Goal: Navigation & Orientation: Understand site structure

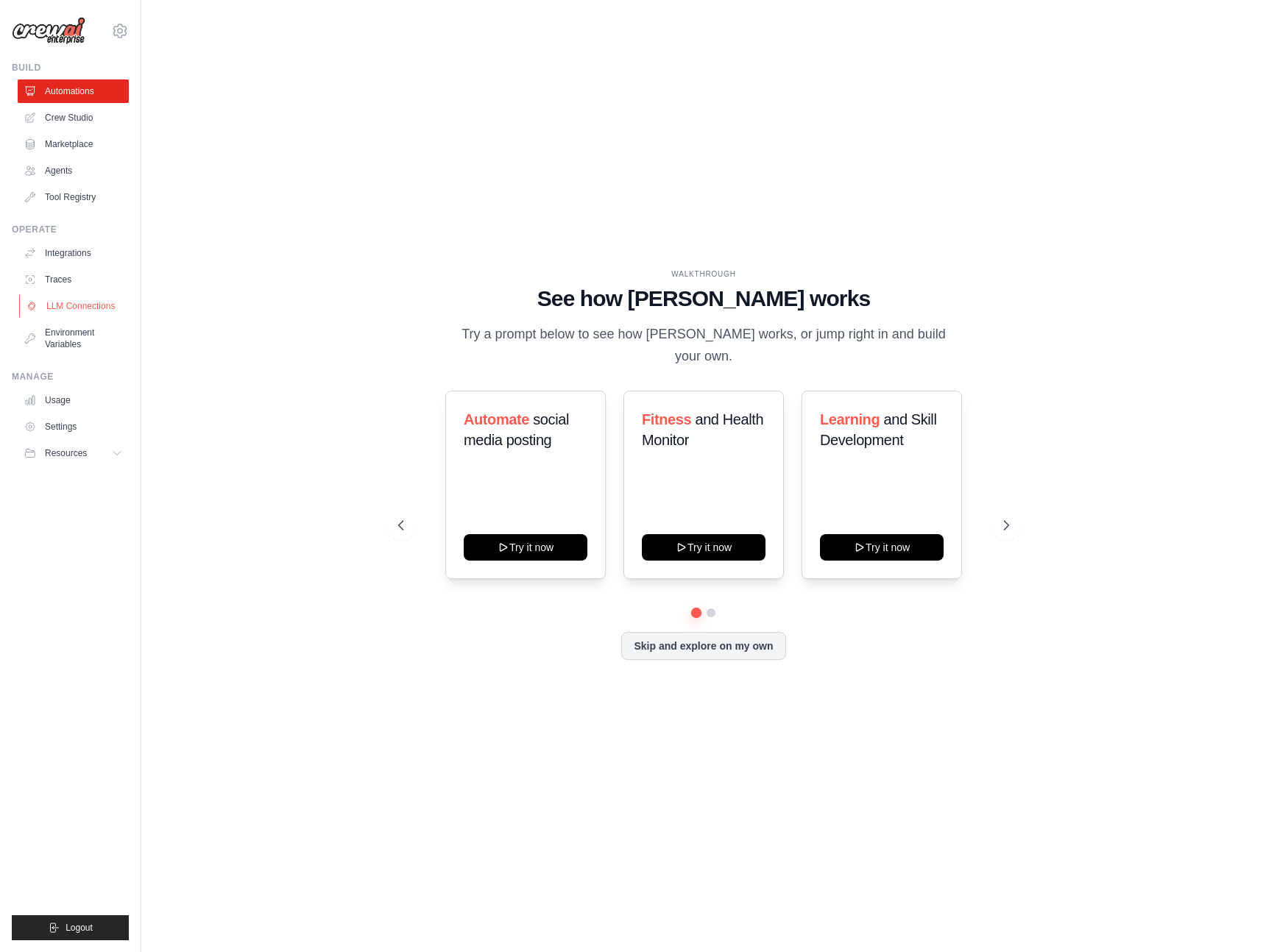
click at [55, 301] on link "LLM Connections" at bounding box center [74, 306] width 111 height 23
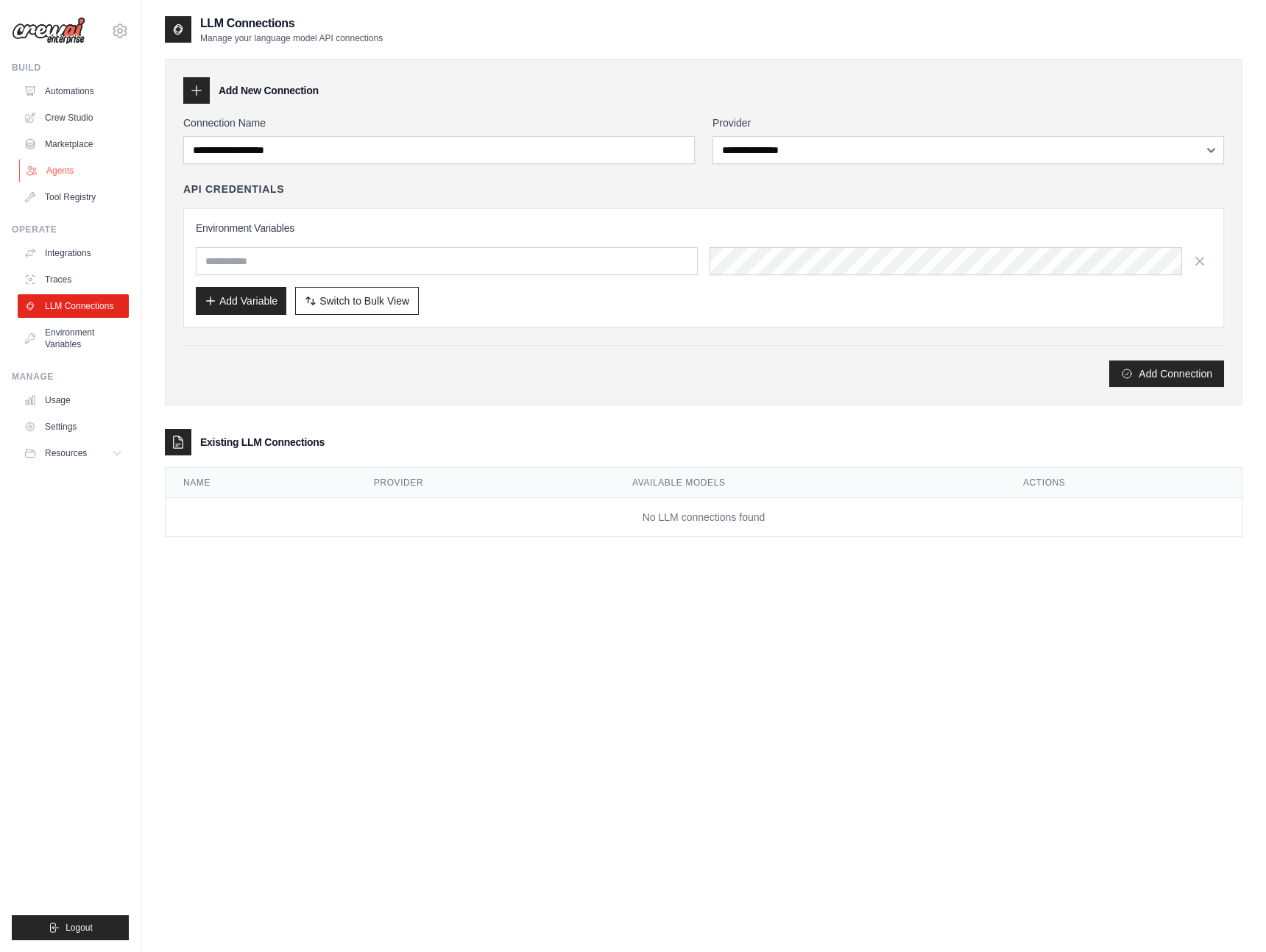
click at [50, 172] on link "Agents" at bounding box center [74, 170] width 111 height 23
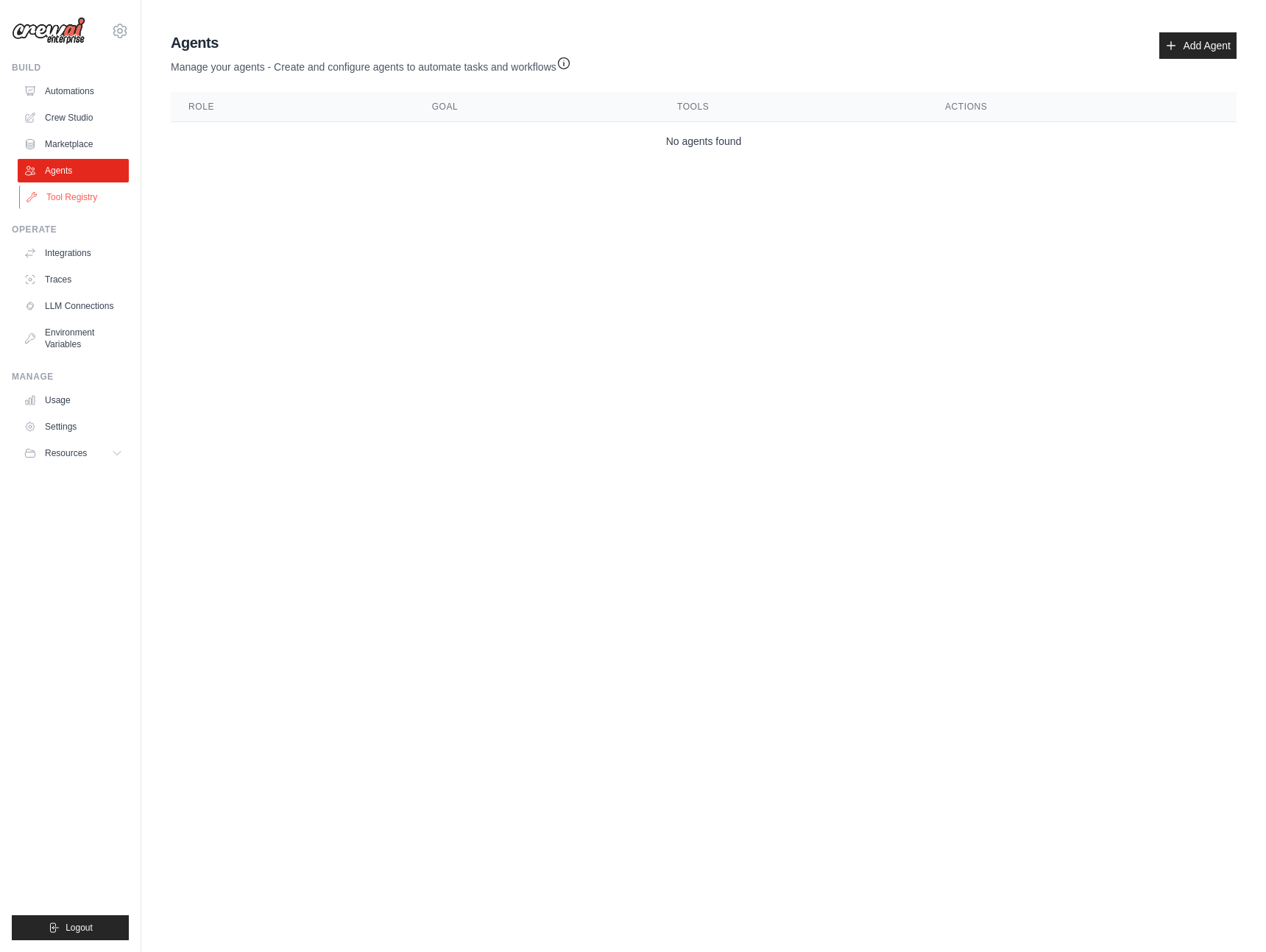
click at [48, 192] on link "Tool Registry" at bounding box center [74, 197] width 111 height 23
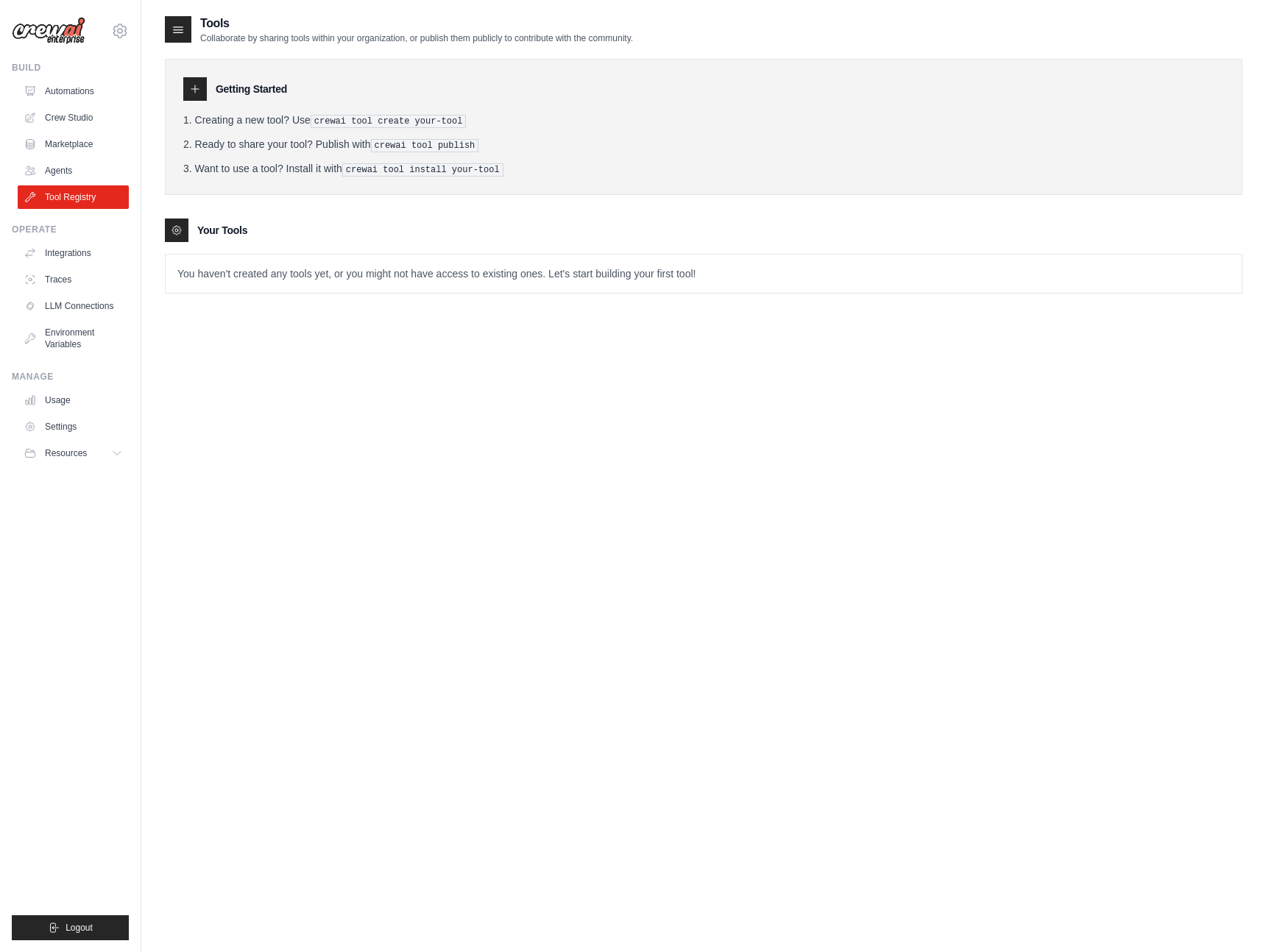
scroll to position [8, 0]
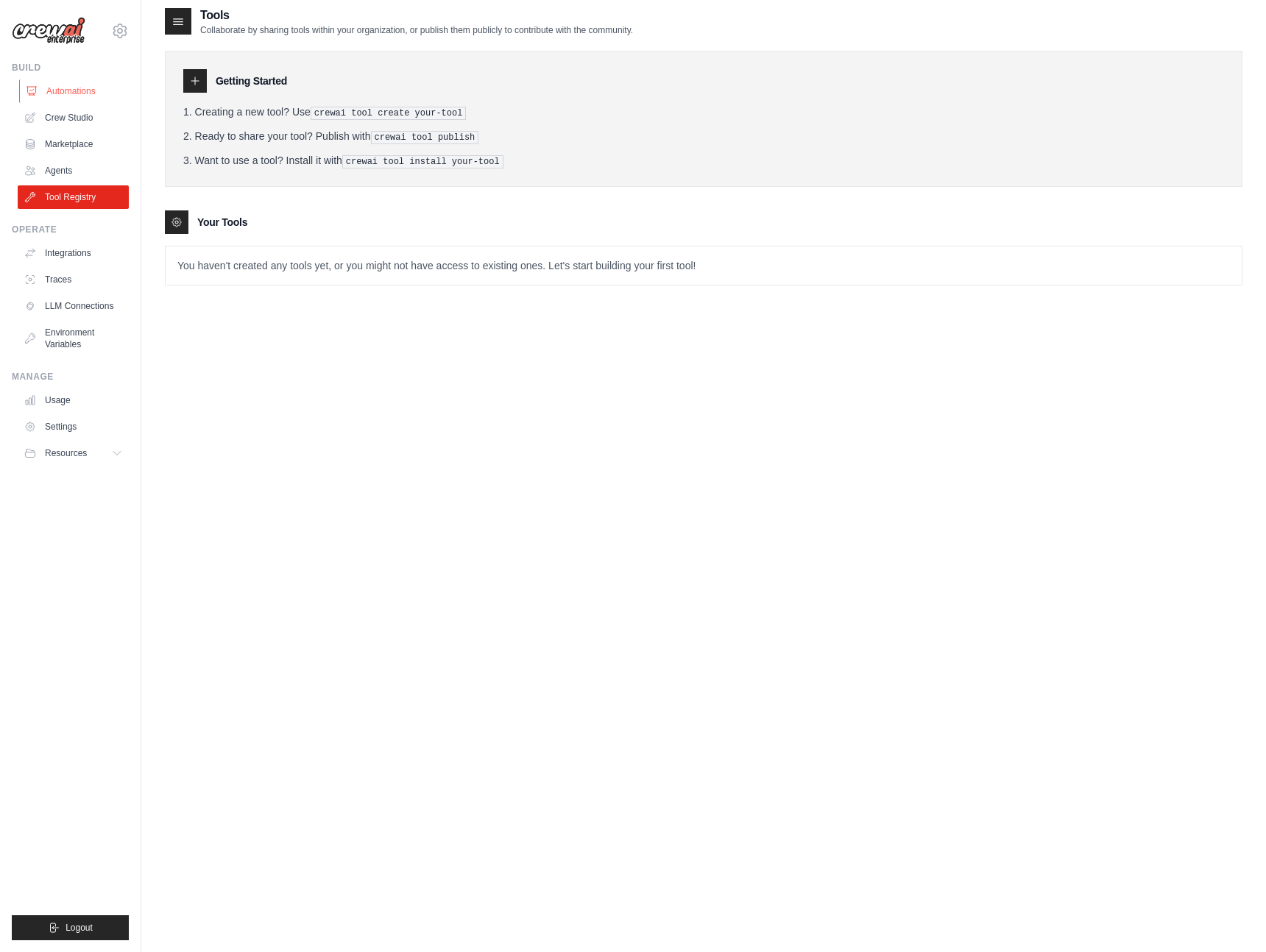
click at [48, 90] on link "Automations" at bounding box center [74, 91] width 111 height 23
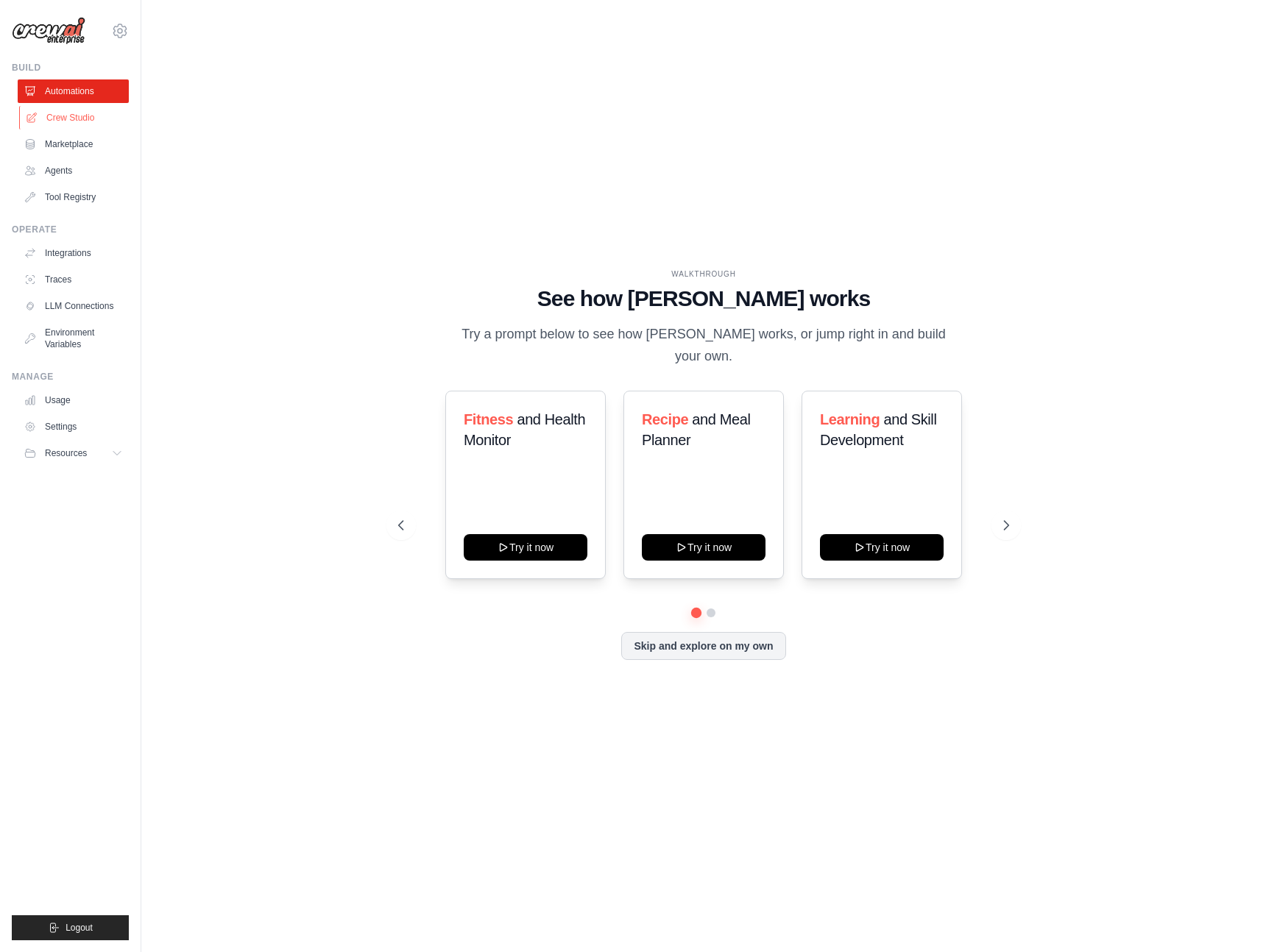
drag, startPoint x: 48, startPoint y: 92, endPoint x: 54, endPoint y: 112, distance: 20.9
click at [54, 112] on link "Crew Studio" at bounding box center [74, 117] width 111 height 23
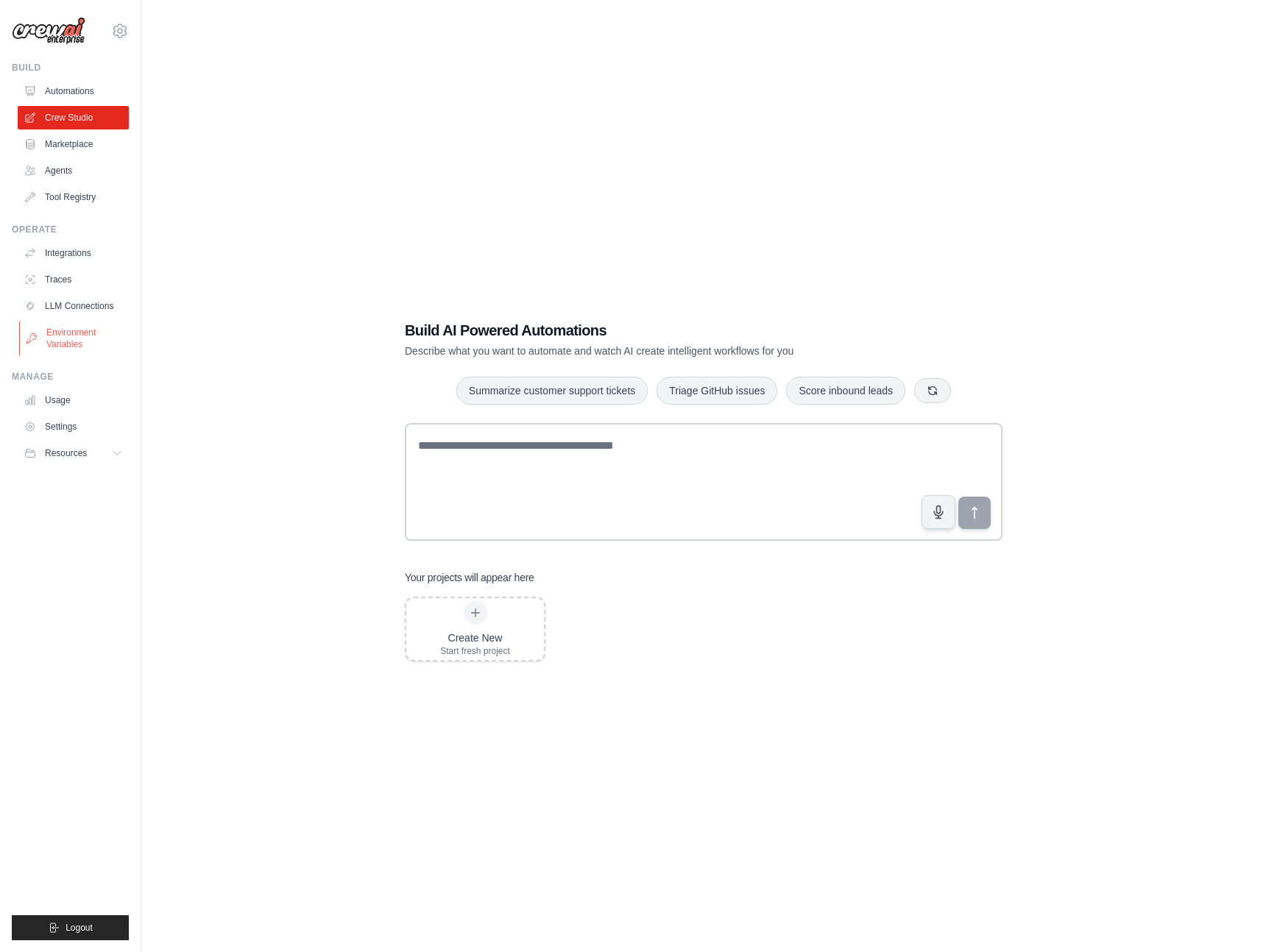
click at [64, 327] on link "Environment Variables" at bounding box center [74, 338] width 111 height 35
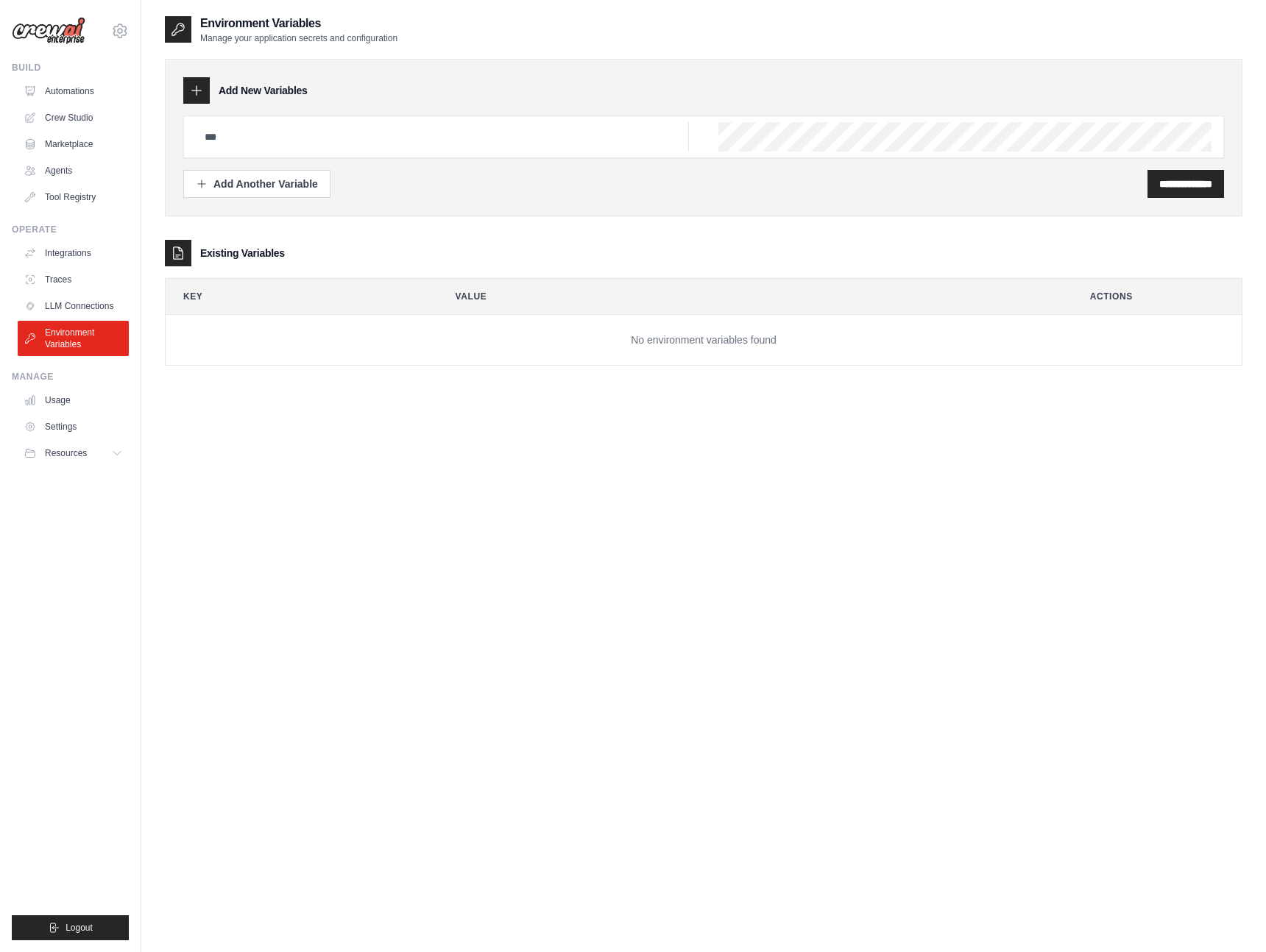
scroll to position [2, 0]
click at [72, 426] on link "Settings" at bounding box center [74, 426] width 111 height 23
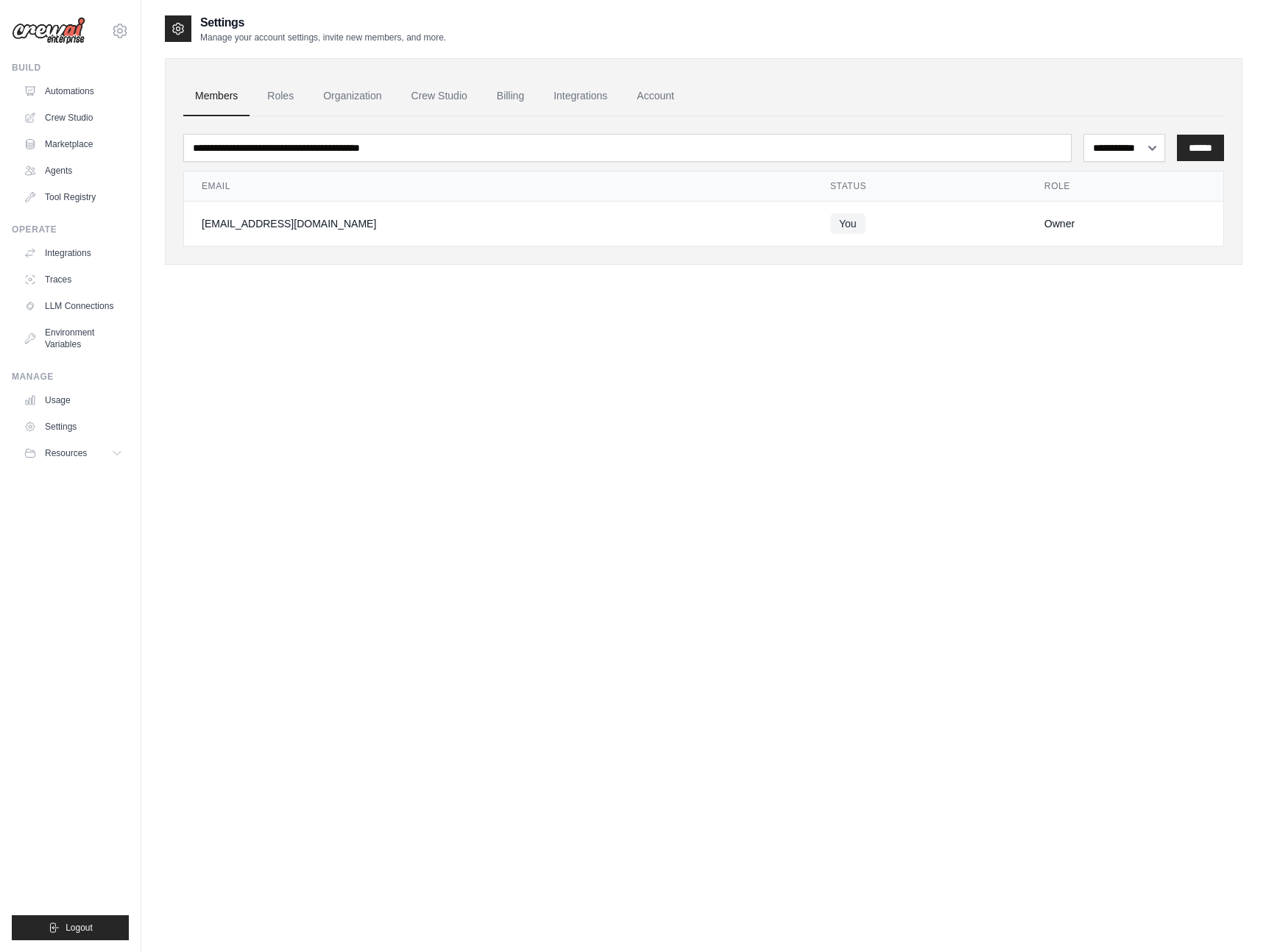
scroll to position [2, 0]
click at [279, 95] on link "Roles" at bounding box center [281, 96] width 50 height 40
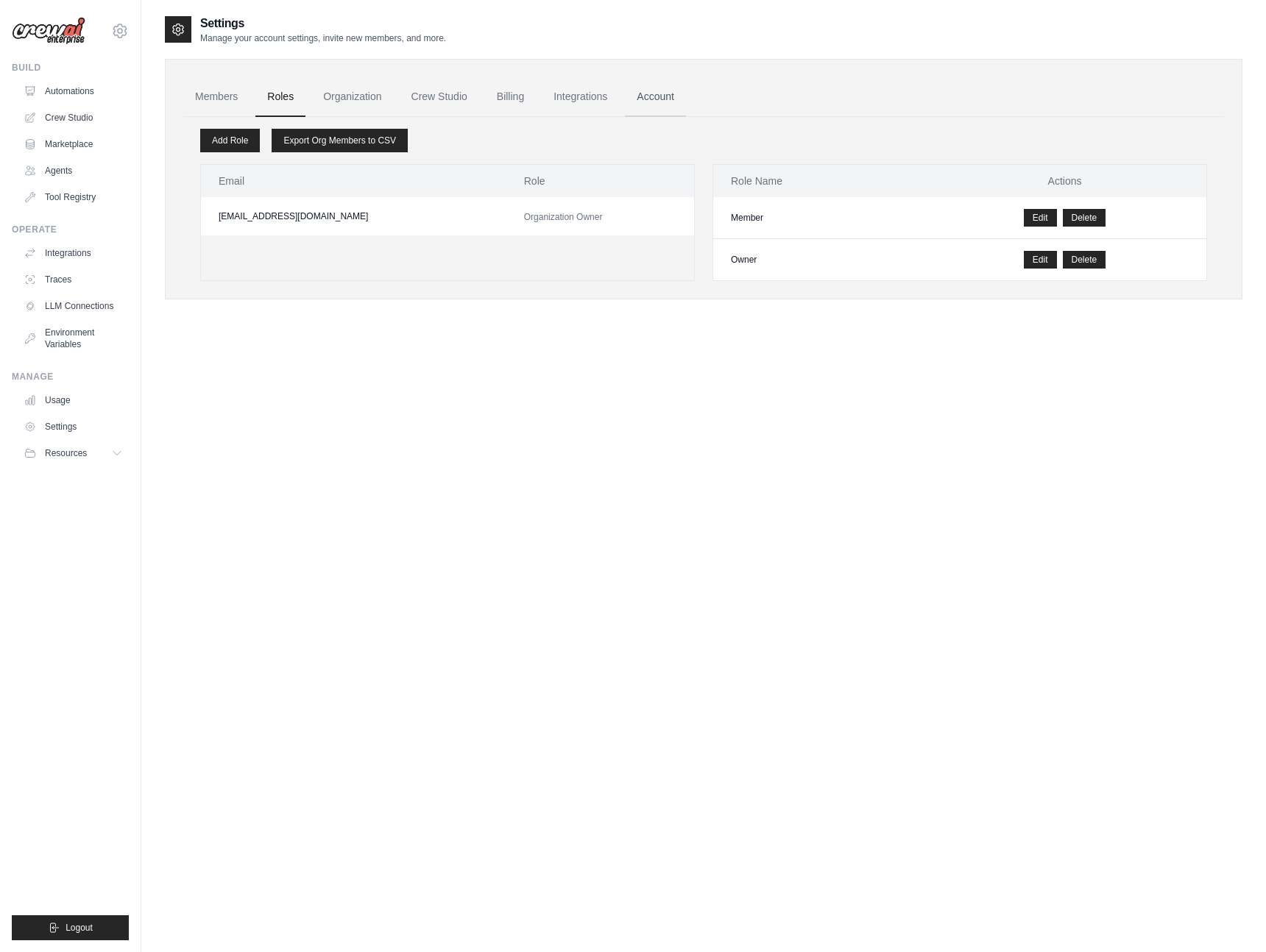
click at [659, 97] on link "Account" at bounding box center [655, 97] width 61 height 40
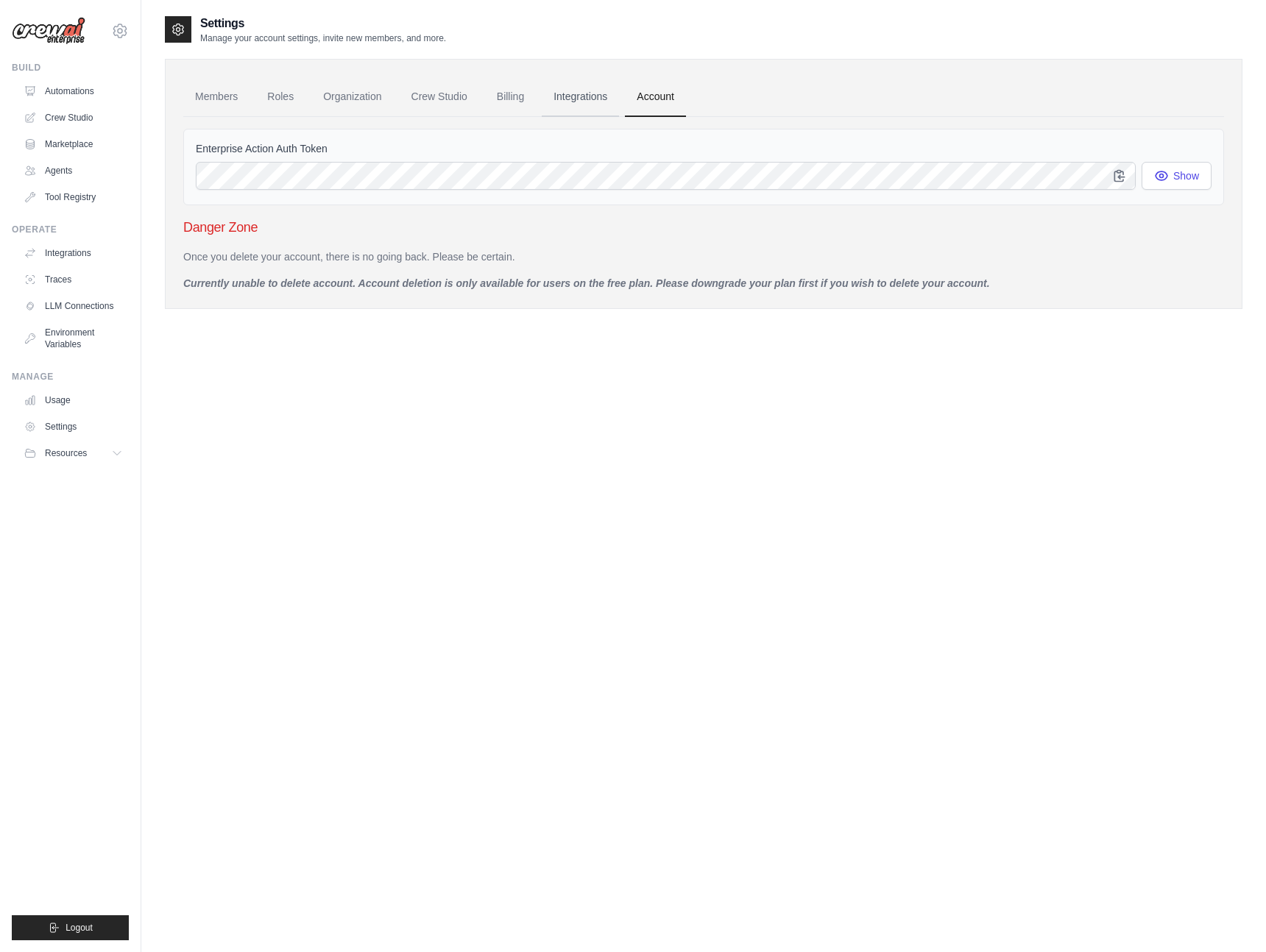
click at [571, 100] on link "Integrations" at bounding box center [580, 97] width 77 height 40
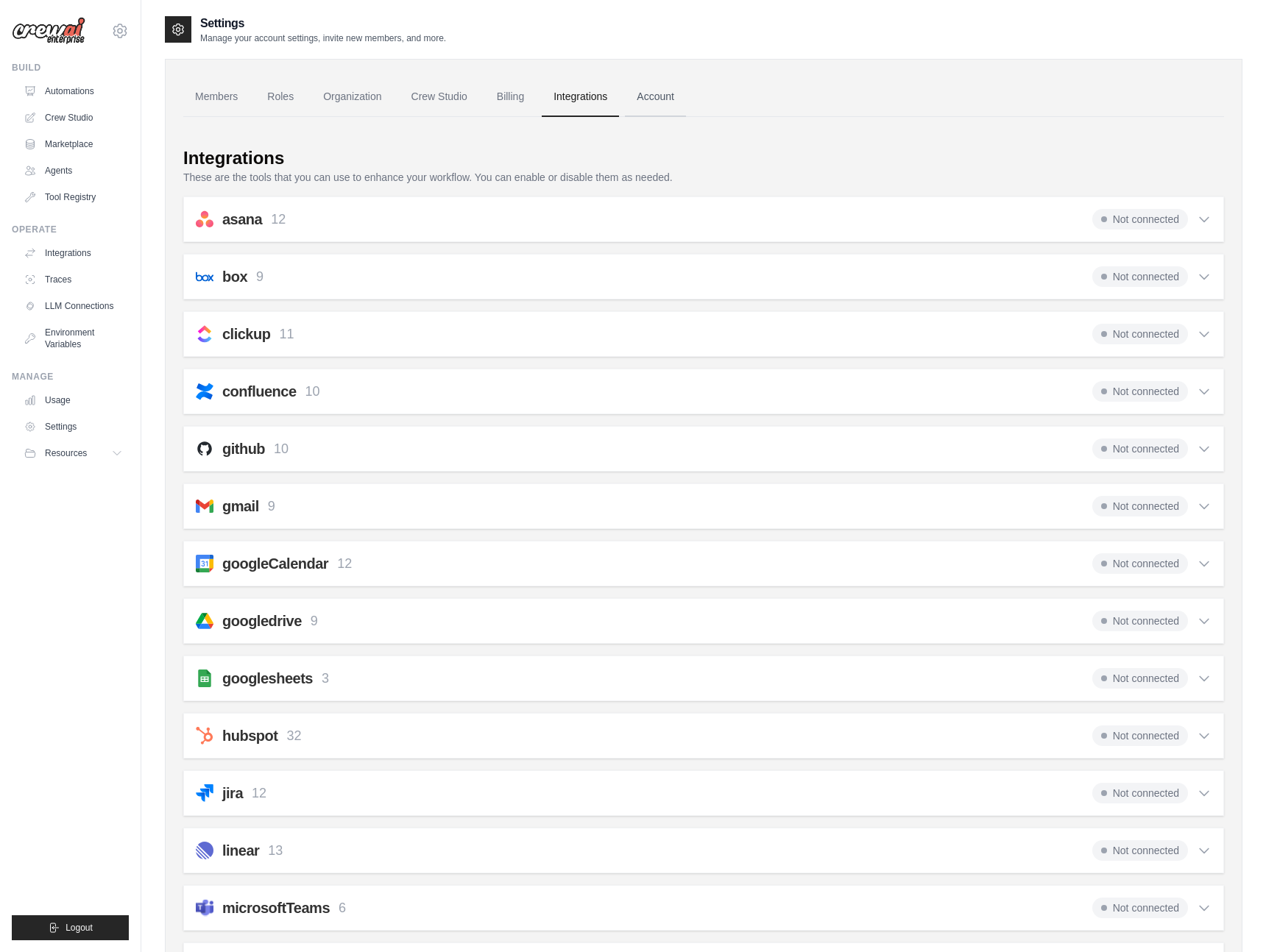
click at [645, 99] on link "Account" at bounding box center [655, 97] width 61 height 40
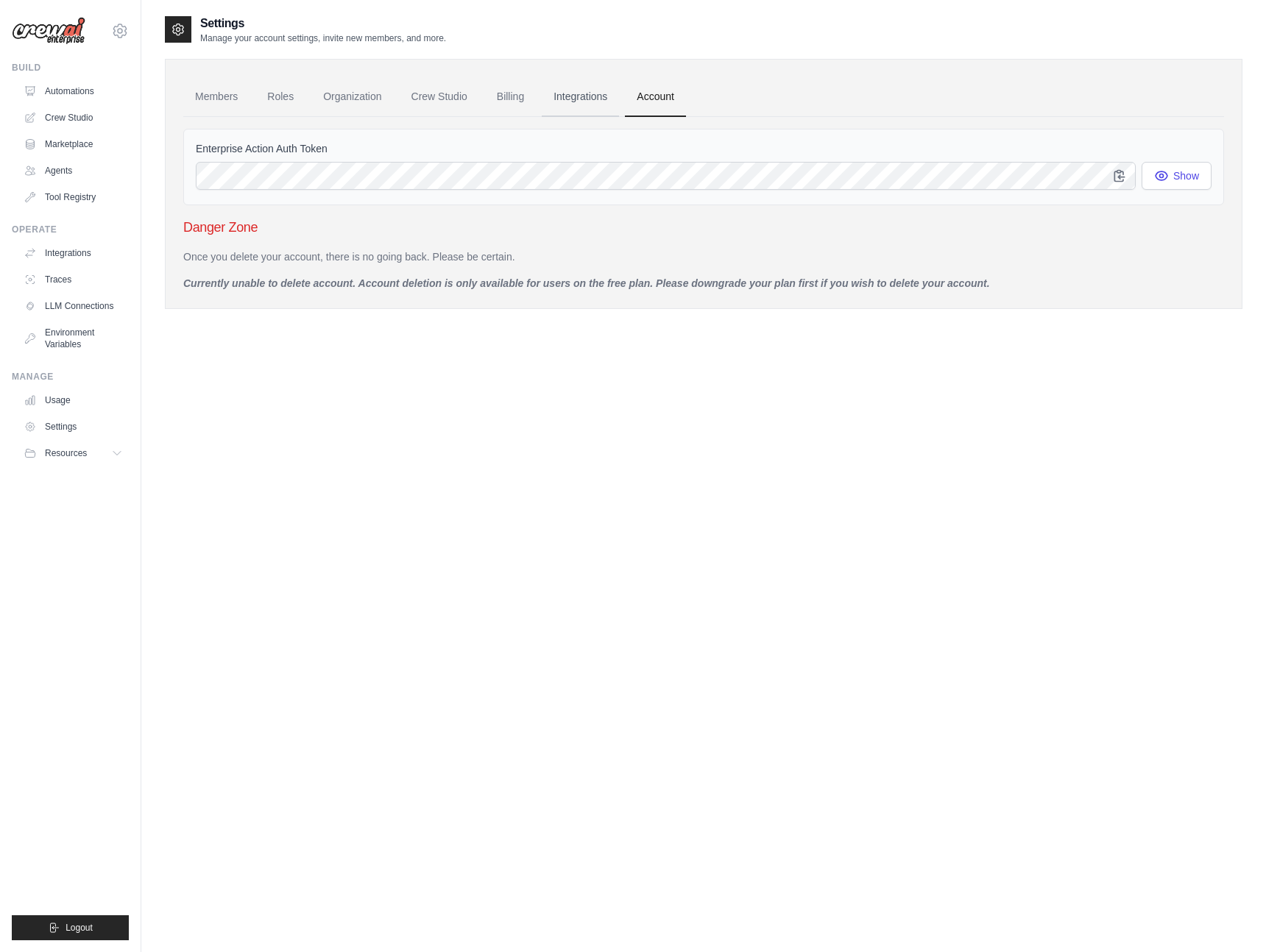
click at [578, 94] on link "Integrations" at bounding box center [580, 97] width 77 height 40
